Goal: Task Accomplishment & Management: Manage account settings

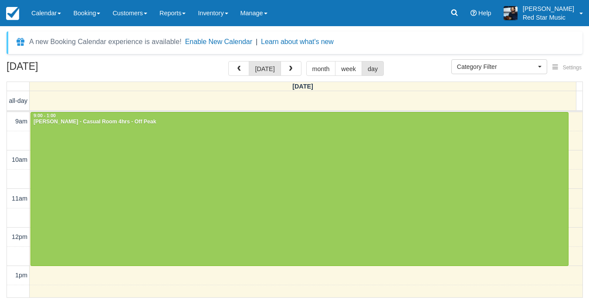
select select
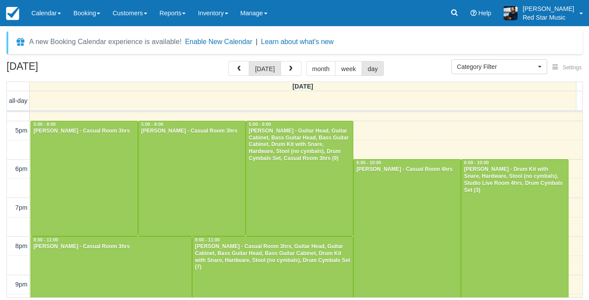
scroll to position [261, 0]
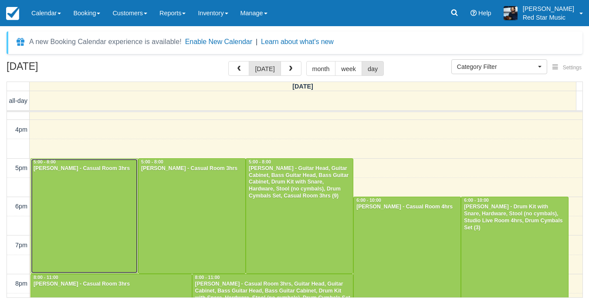
click at [110, 200] on div at bounding box center [84, 216] width 107 height 115
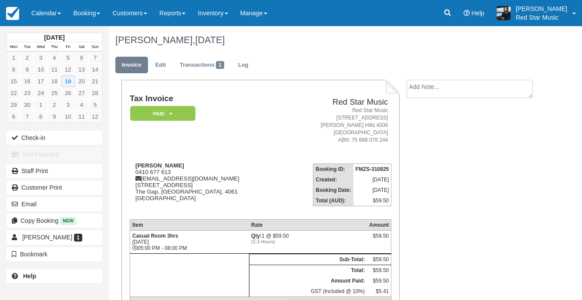
click at [453, 89] on textarea at bounding box center [470, 89] width 126 height 18
type textarea "1"
click at [423, 141] on button "Create" at bounding box center [426, 138] width 39 height 15
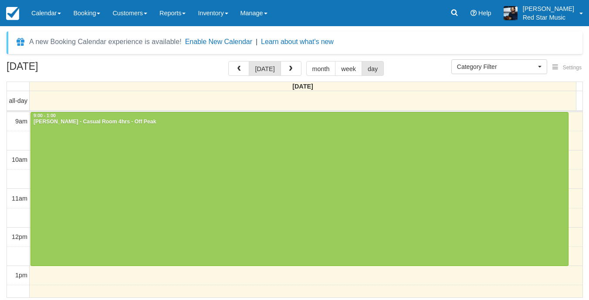
select select
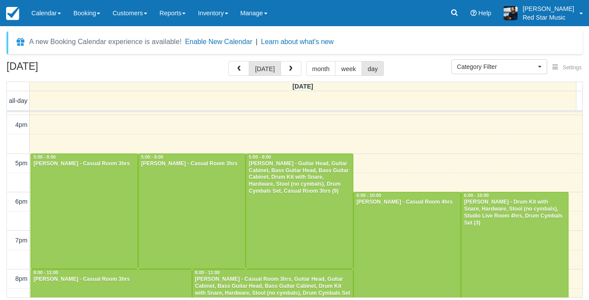
scroll to position [310, 0]
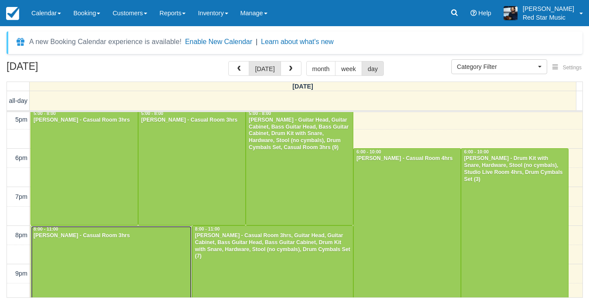
click at [122, 247] on div at bounding box center [111, 283] width 161 height 115
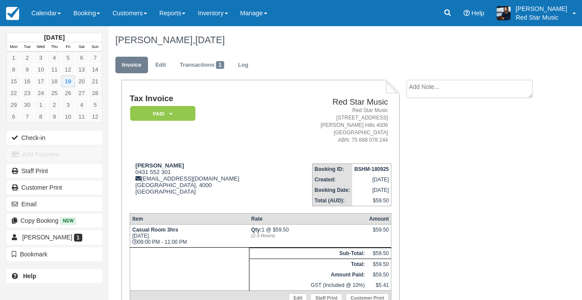
click at [448, 85] on textarea at bounding box center [470, 89] width 126 height 18
type textarea "1"
click at [423, 139] on button "Create" at bounding box center [426, 138] width 39 height 15
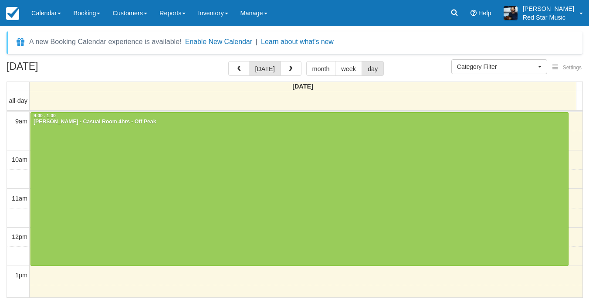
select select
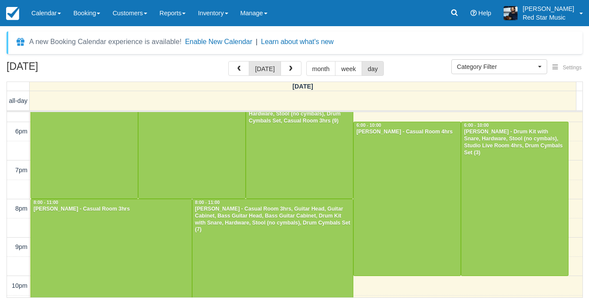
scroll to position [339, 0]
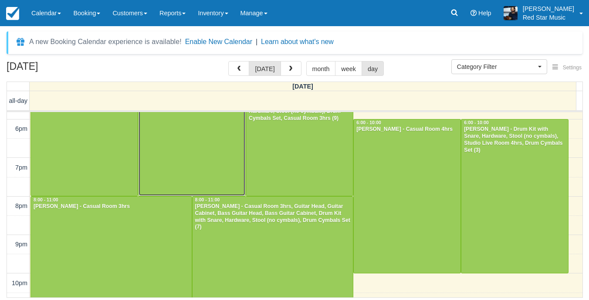
click at [189, 152] on div at bounding box center [192, 138] width 107 height 115
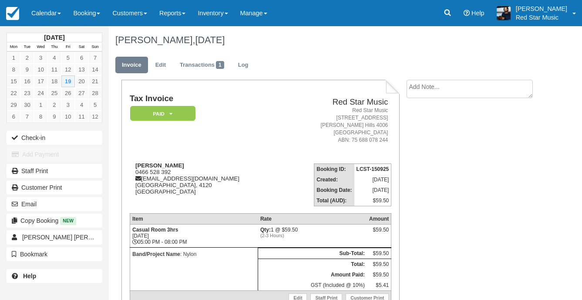
click at [475, 81] on textarea at bounding box center [470, 89] width 126 height 18
type textarea "2"
click at [425, 135] on button "Create" at bounding box center [426, 138] width 39 height 15
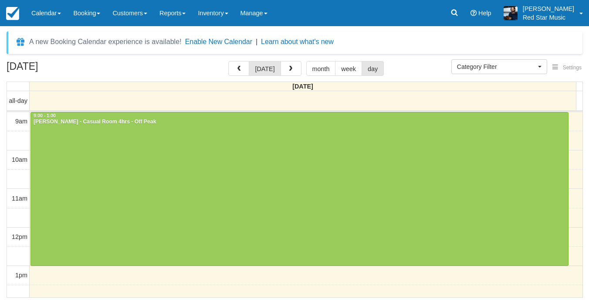
select select
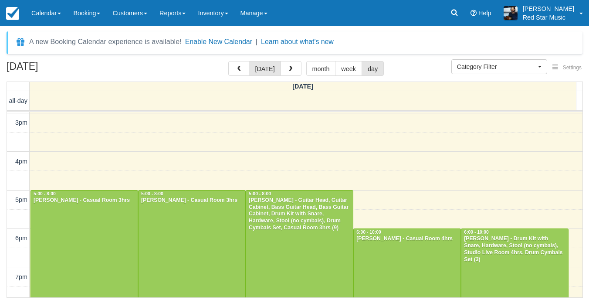
scroll to position [305, 0]
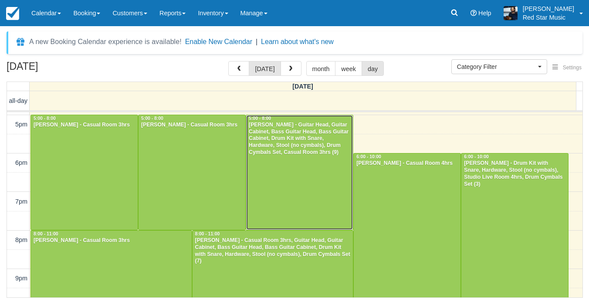
click at [304, 183] on div at bounding box center [299, 172] width 107 height 115
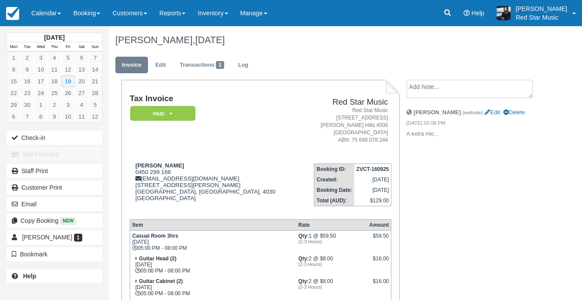
click at [454, 92] on textarea at bounding box center [470, 89] width 126 height 18
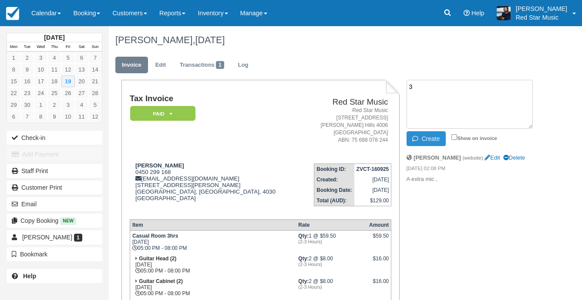
type textarea "3"
click at [436, 138] on button "Create" at bounding box center [426, 138] width 39 height 15
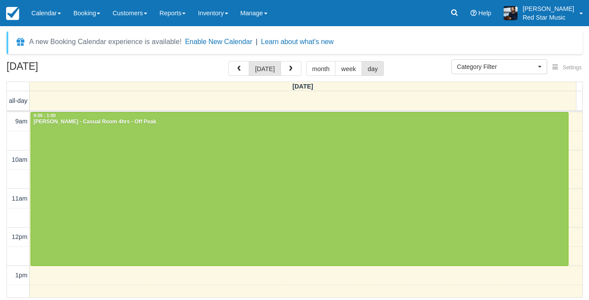
select select
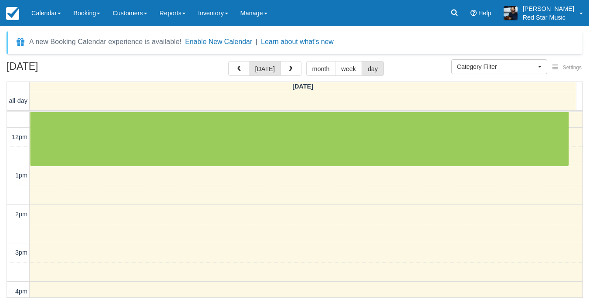
scroll to position [339, 0]
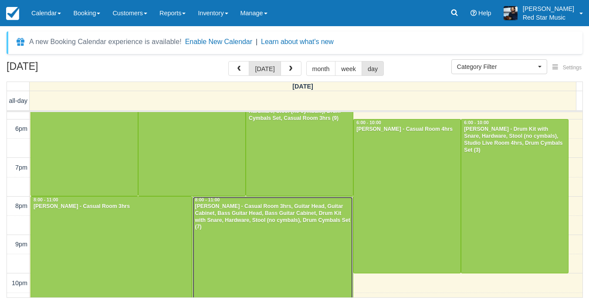
click at [282, 218] on div "Eliza Grogan - Casual Room 3hrs, Guitar Head, Guitar Cabinet, Bass Guitar Head,…" at bounding box center [273, 217] width 156 height 28
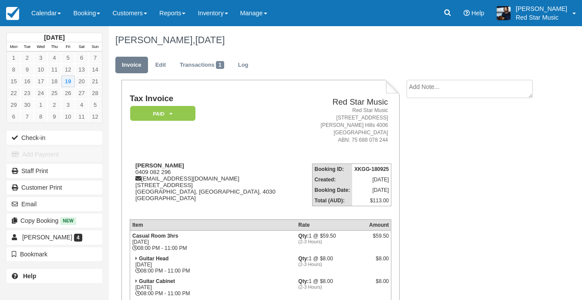
click at [474, 93] on textarea at bounding box center [470, 89] width 126 height 18
type textarea "3"
click at [433, 133] on button "Create" at bounding box center [426, 138] width 39 height 15
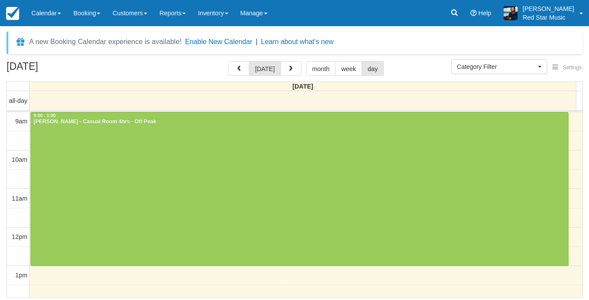
select select
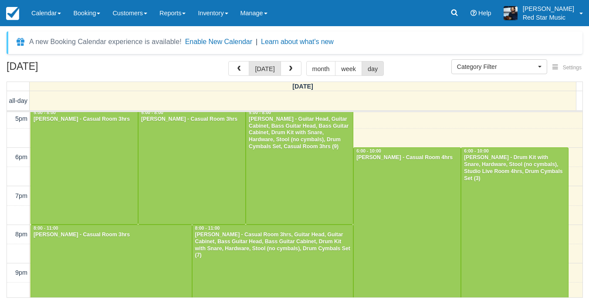
scroll to position [295, 0]
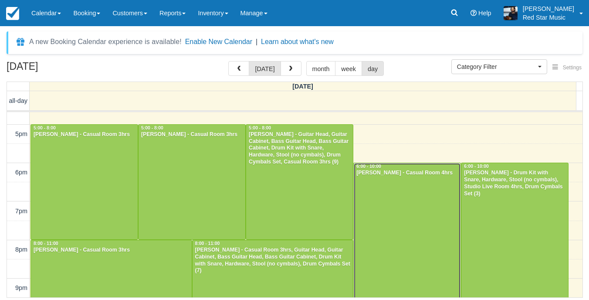
click at [403, 218] on div at bounding box center [407, 239] width 107 height 153
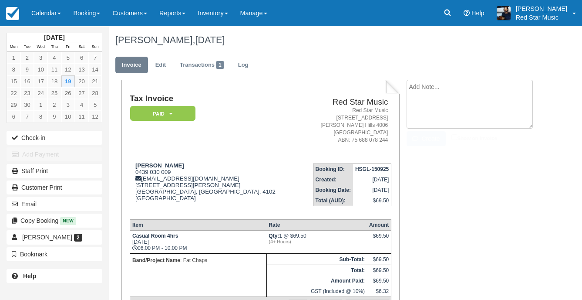
click at [434, 89] on textarea at bounding box center [470, 104] width 126 height 49
type textarea "4"
click at [416, 142] on button "Create" at bounding box center [426, 138] width 39 height 15
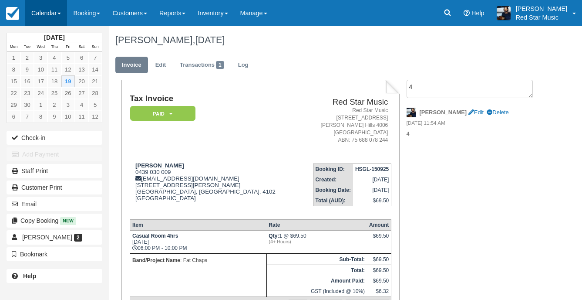
click at [34, 12] on link "Calendar" at bounding box center [46, 13] width 42 height 26
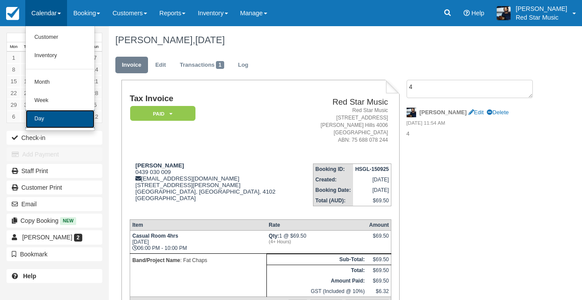
click at [64, 117] on link "Day" at bounding box center [60, 119] width 69 height 18
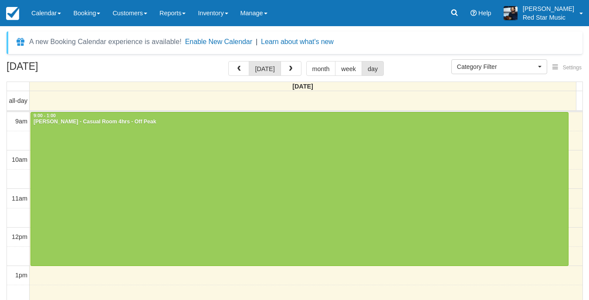
select select
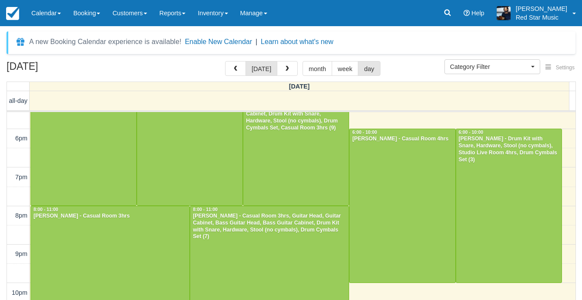
scroll to position [330, 0]
